Goal: Information Seeking & Learning: Learn about a topic

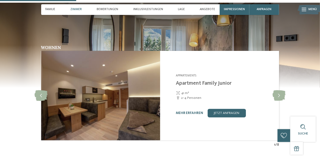
scroll to position [358, 0]
click at [281, 95] on icon at bounding box center [279, 95] width 13 height 11
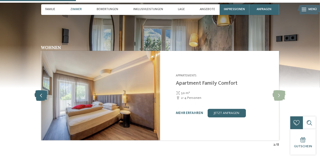
click at [41, 94] on icon at bounding box center [41, 95] width 13 height 11
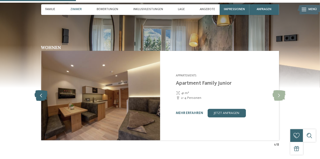
click at [41, 94] on icon at bounding box center [41, 95] width 13 height 11
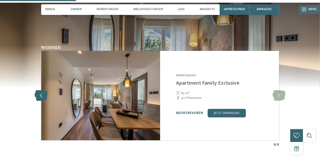
click at [41, 95] on icon at bounding box center [41, 95] width 13 height 11
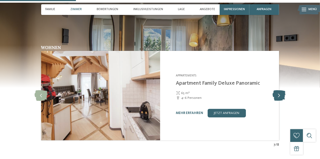
click at [280, 94] on icon at bounding box center [279, 95] width 13 height 11
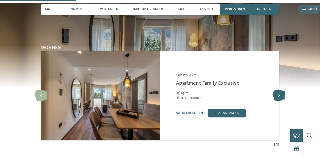
click at [279, 94] on icon at bounding box center [279, 95] width 13 height 11
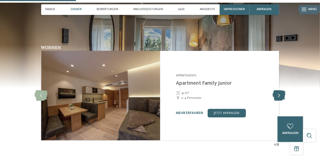
click at [279, 94] on icon at bounding box center [279, 95] width 13 height 11
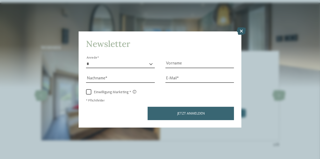
click at [243, 31] on icon at bounding box center [241, 30] width 9 height 7
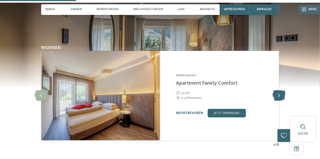
click at [279, 95] on icon at bounding box center [279, 95] width 13 height 11
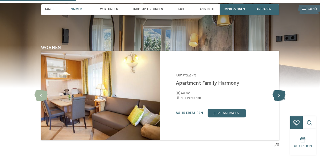
click at [280, 95] on icon at bounding box center [279, 95] width 13 height 11
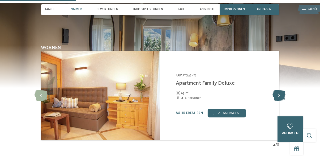
click at [279, 95] on icon at bounding box center [279, 95] width 13 height 11
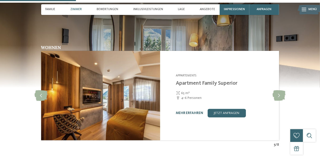
click at [192, 112] on link "mehr erfahren" at bounding box center [189, 112] width 27 height 3
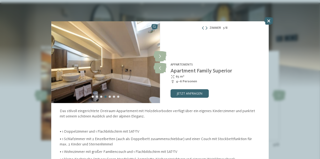
click at [281, 121] on div "Zimmer 5 / 8 slide 5 of 8 slide" at bounding box center [160, 79] width 320 height 159
click at [0, 0] on div "0 anfragen 0 von 5 Hotels zur Anfrage hinzugefügt jetzt anfragen" at bounding box center [0, 0] width 0 height 0
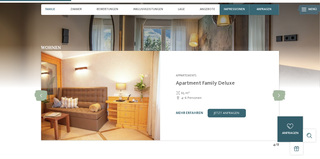
scroll to position [335, 0]
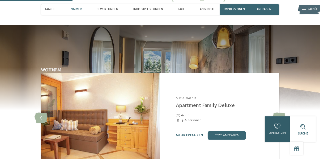
click at [190, 134] on link "mehr erfahren" at bounding box center [189, 134] width 27 height 3
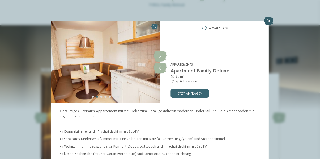
click at [269, 21] on icon at bounding box center [269, 20] width 9 height 7
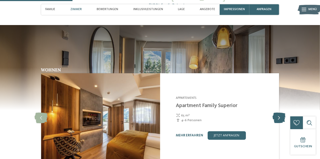
click at [278, 117] on icon at bounding box center [279, 117] width 13 height 11
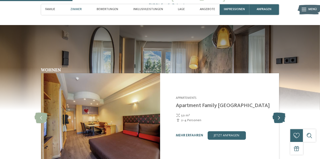
click at [279, 118] on icon at bounding box center [279, 117] width 13 height 11
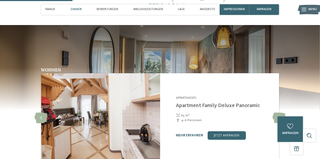
click at [194, 134] on link "mehr erfahren" at bounding box center [189, 134] width 27 height 3
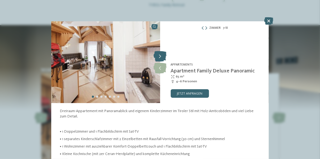
click at [161, 56] on icon at bounding box center [160, 56] width 13 height 11
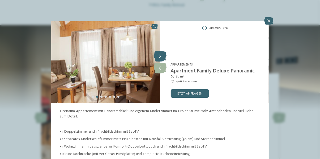
click at [161, 56] on icon at bounding box center [160, 56] width 13 height 11
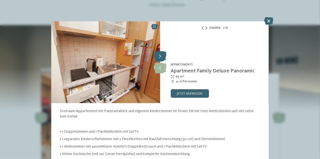
click at [162, 55] on icon at bounding box center [160, 56] width 13 height 11
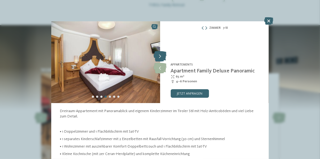
click at [161, 55] on icon at bounding box center [160, 56] width 13 height 11
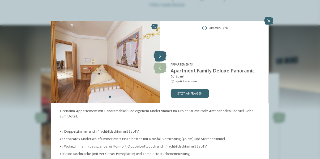
click at [160, 57] on icon at bounding box center [160, 56] width 13 height 11
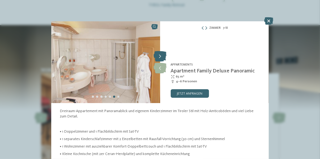
click at [162, 55] on icon at bounding box center [160, 56] width 13 height 11
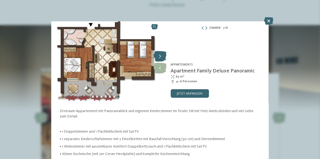
click at [161, 56] on icon at bounding box center [160, 56] width 13 height 11
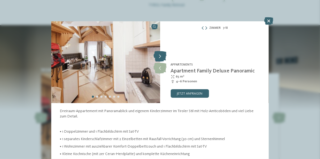
click at [161, 56] on icon at bounding box center [160, 56] width 13 height 11
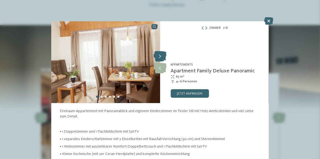
click at [162, 56] on icon at bounding box center [160, 56] width 13 height 11
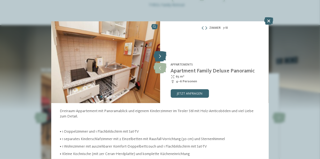
click at [162, 57] on icon at bounding box center [160, 56] width 13 height 11
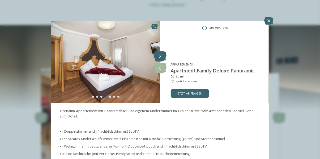
click at [162, 55] on icon at bounding box center [160, 56] width 13 height 11
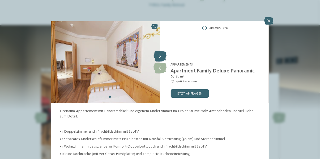
click at [161, 55] on icon at bounding box center [160, 56] width 13 height 11
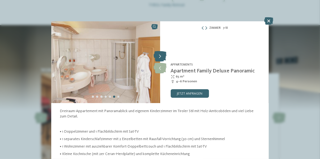
click at [162, 55] on icon at bounding box center [160, 56] width 13 height 11
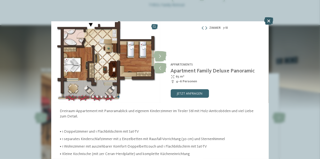
click at [272, 20] on icon at bounding box center [269, 20] width 9 height 7
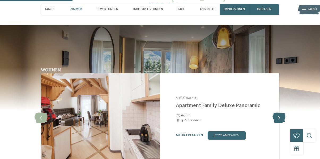
click at [279, 118] on icon at bounding box center [279, 117] width 13 height 11
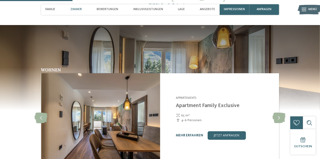
click at [193, 134] on link "mehr erfahren" at bounding box center [189, 134] width 27 height 3
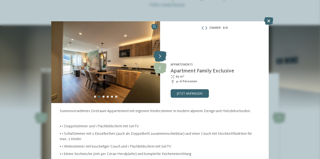
click at [161, 55] on icon at bounding box center [160, 56] width 13 height 11
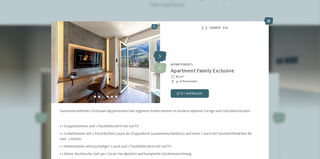
click at [161, 55] on icon at bounding box center [160, 56] width 13 height 11
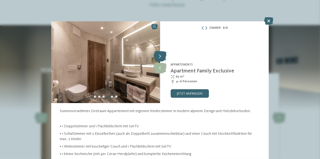
click at [161, 56] on icon at bounding box center [160, 56] width 13 height 11
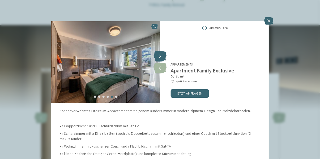
click at [161, 56] on icon at bounding box center [160, 56] width 13 height 11
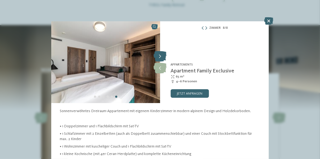
click at [162, 56] on icon at bounding box center [160, 56] width 13 height 11
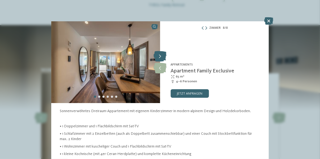
click at [162, 56] on icon at bounding box center [160, 56] width 13 height 11
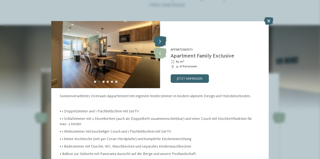
scroll to position [21, 0]
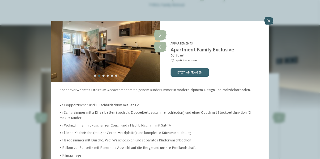
click at [270, 20] on icon at bounding box center [269, 20] width 9 height 7
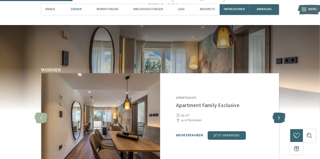
click at [279, 117] on icon at bounding box center [279, 117] width 13 height 11
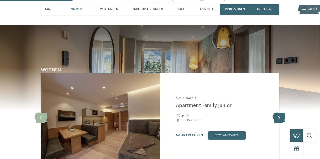
click at [280, 118] on icon at bounding box center [279, 117] width 13 height 11
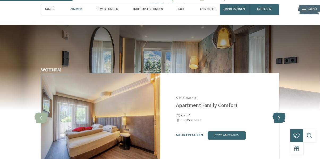
click at [280, 117] on icon at bounding box center [279, 117] width 13 height 11
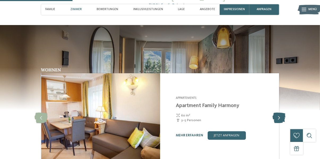
click at [282, 117] on icon at bounding box center [279, 117] width 13 height 11
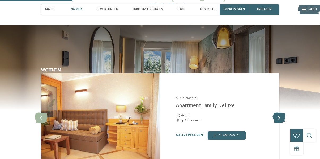
click at [280, 116] on icon at bounding box center [279, 117] width 13 height 11
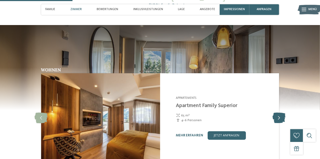
scroll to position [354, 0]
